Goal: Use online tool/utility: Utilize a website feature to perform a specific function

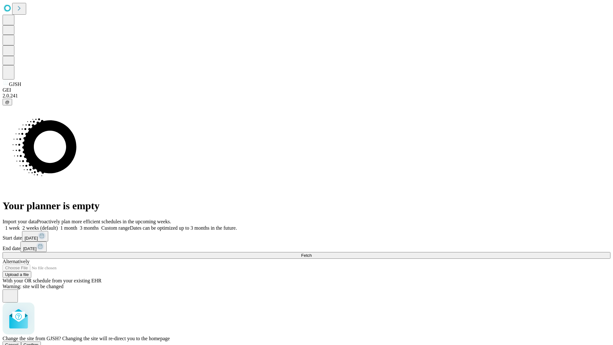
click at [39, 342] on span "Confirm" at bounding box center [31, 344] width 15 height 5
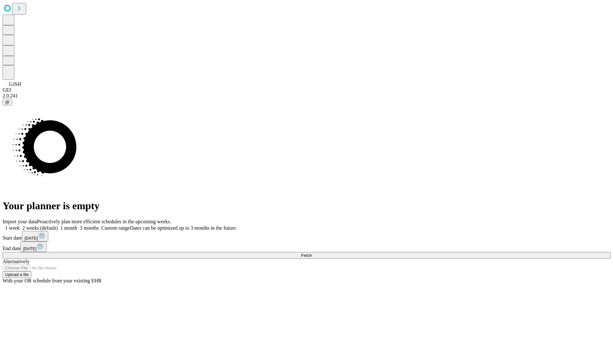
click at [20, 225] on label "1 week" at bounding box center [11, 227] width 17 height 5
click at [312, 253] on span "Fetch" at bounding box center [306, 255] width 11 height 5
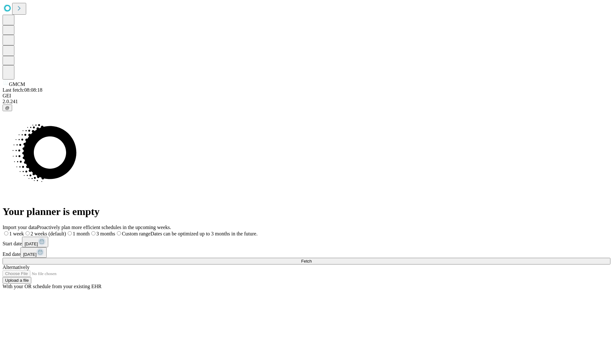
click at [24, 231] on label "1 week" at bounding box center [13, 233] width 21 height 5
click at [312, 259] on span "Fetch" at bounding box center [306, 261] width 11 height 5
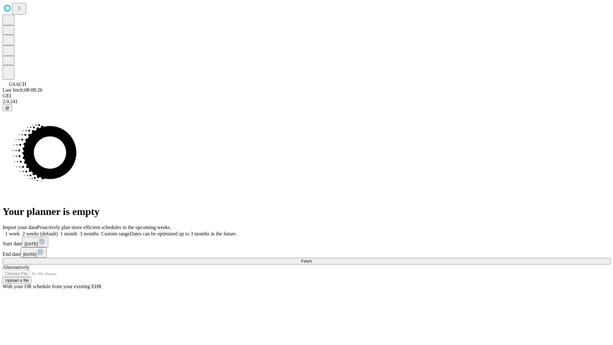
click at [20, 231] on label "1 week" at bounding box center [11, 233] width 17 height 5
click at [312, 259] on span "Fetch" at bounding box center [306, 261] width 11 height 5
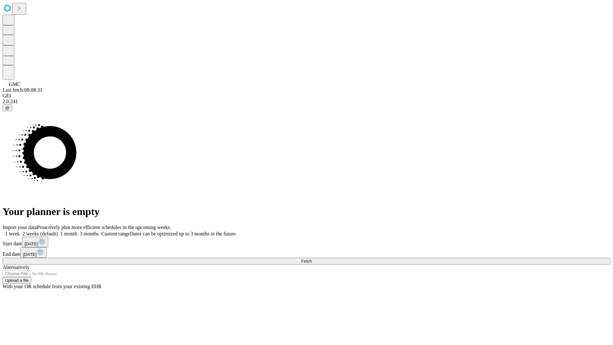
click at [20, 231] on label "1 week" at bounding box center [11, 233] width 17 height 5
click at [312, 259] on span "Fetch" at bounding box center [306, 261] width 11 height 5
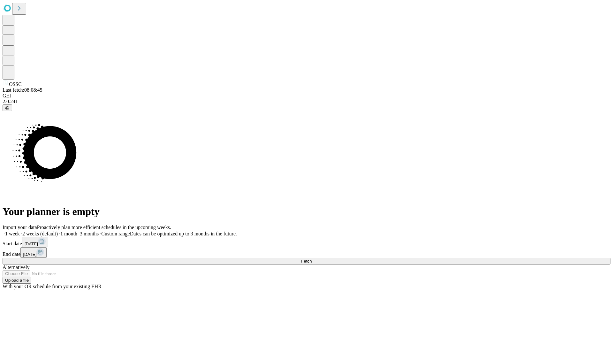
click at [20, 231] on label "1 week" at bounding box center [11, 233] width 17 height 5
click at [312, 259] on span "Fetch" at bounding box center [306, 261] width 11 height 5
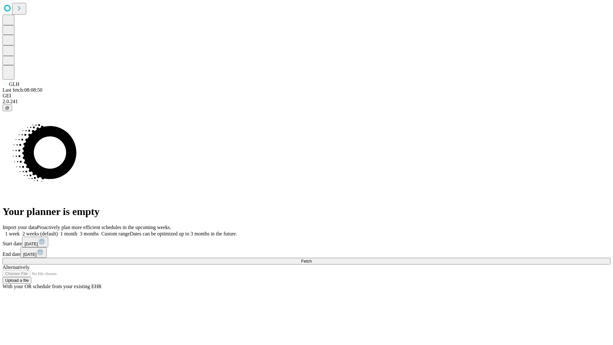
click at [20, 231] on label "1 week" at bounding box center [11, 233] width 17 height 5
click at [312, 259] on span "Fetch" at bounding box center [306, 261] width 11 height 5
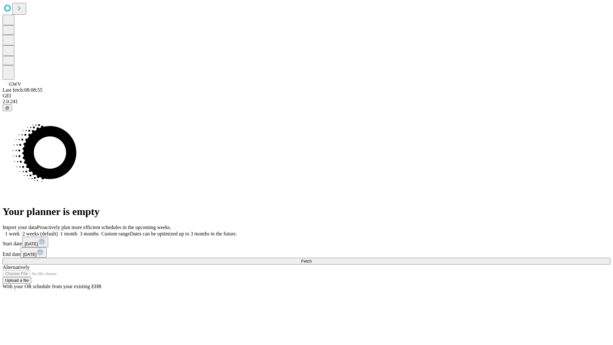
click at [20, 231] on label "1 week" at bounding box center [11, 233] width 17 height 5
click at [312, 259] on span "Fetch" at bounding box center [306, 261] width 11 height 5
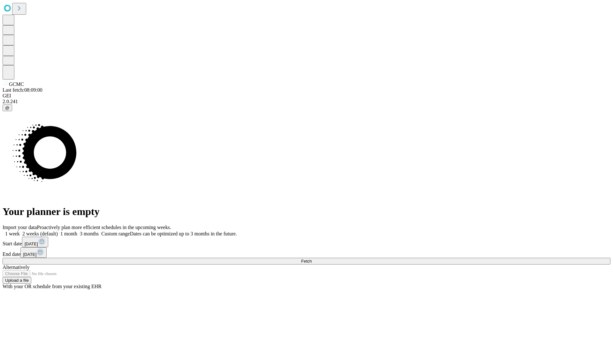
click at [20, 231] on label "1 week" at bounding box center [11, 233] width 17 height 5
click at [312, 259] on span "Fetch" at bounding box center [306, 261] width 11 height 5
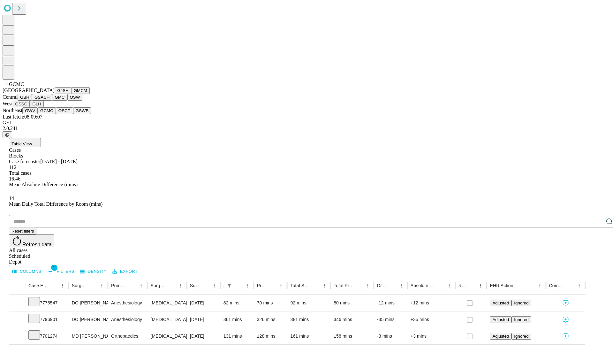
click at [56, 114] on button "OSCP" at bounding box center [64, 110] width 17 height 7
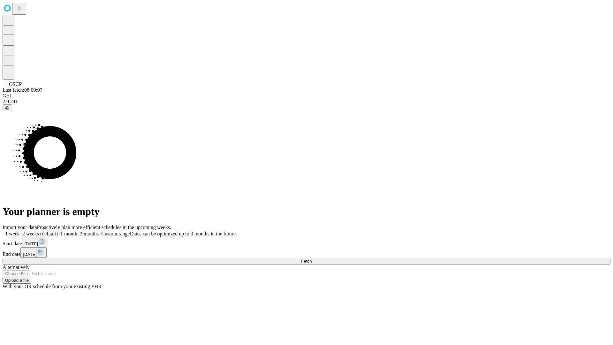
click at [20, 231] on label "1 week" at bounding box center [11, 233] width 17 height 5
click at [312, 259] on span "Fetch" at bounding box center [306, 261] width 11 height 5
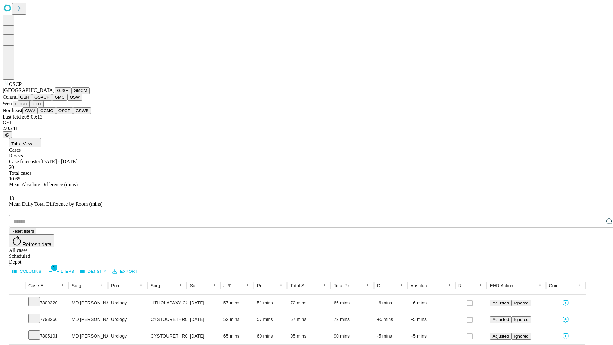
click at [73, 114] on button "GSWB" at bounding box center [82, 110] width 18 height 7
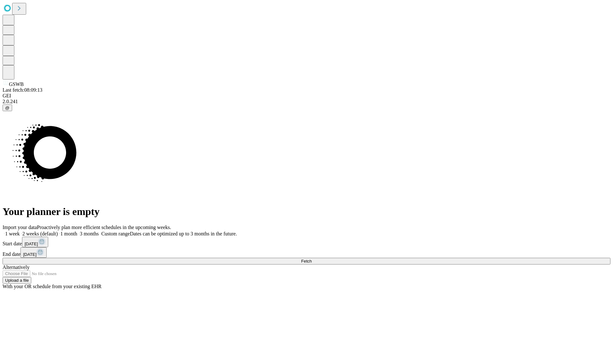
click at [20, 231] on label "1 week" at bounding box center [11, 233] width 17 height 5
click at [312, 259] on span "Fetch" at bounding box center [306, 261] width 11 height 5
